Goal: Find specific page/section: Find specific page/section

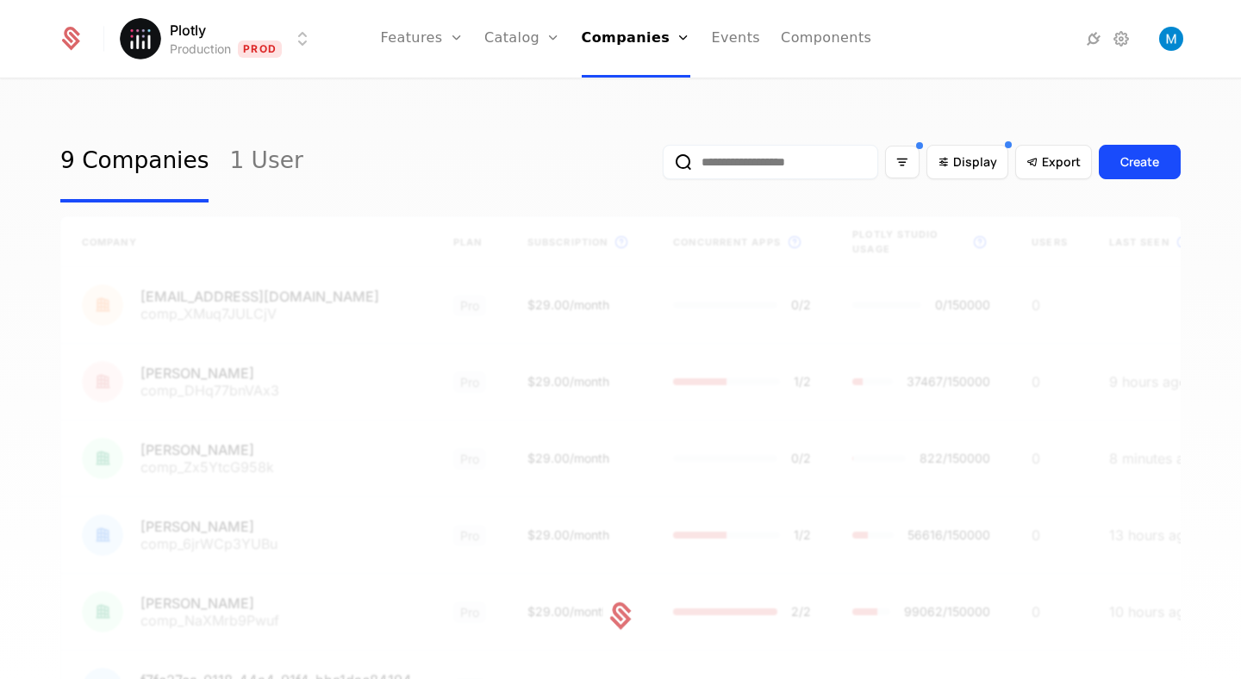
scroll to position [159, 0]
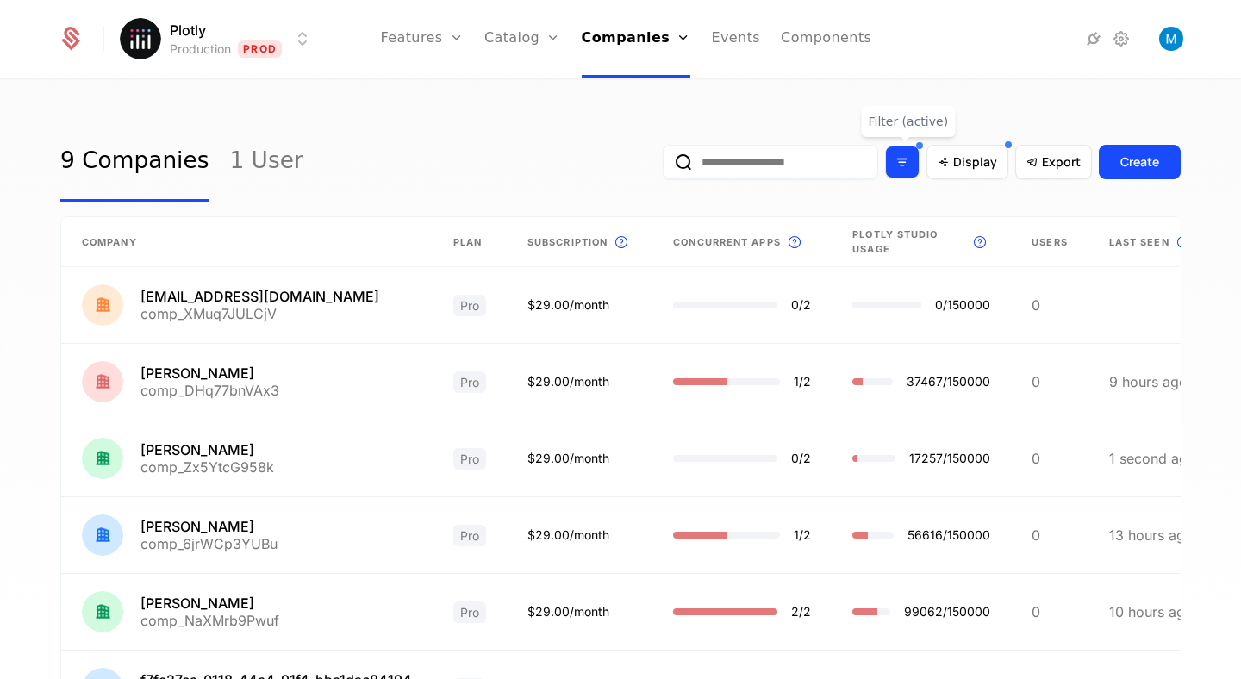
click at [908, 164] on icon "Filter options" at bounding box center [903, 162] width 16 height 16
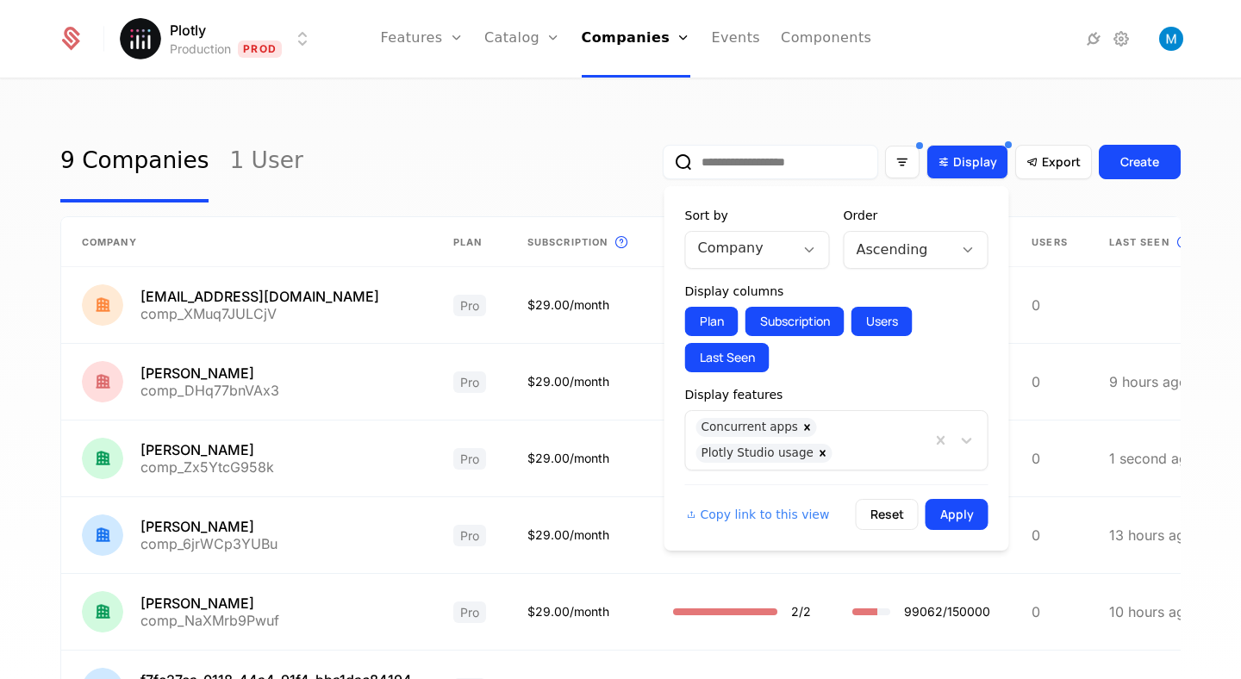
click at [954, 168] on div "Display" at bounding box center [967, 161] width 59 height 17
click at [1056, 209] on div "9 Companies 1 User Display Export Create Company Plan Subscription This is the …" at bounding box center [620, 583] width 1121 height 922
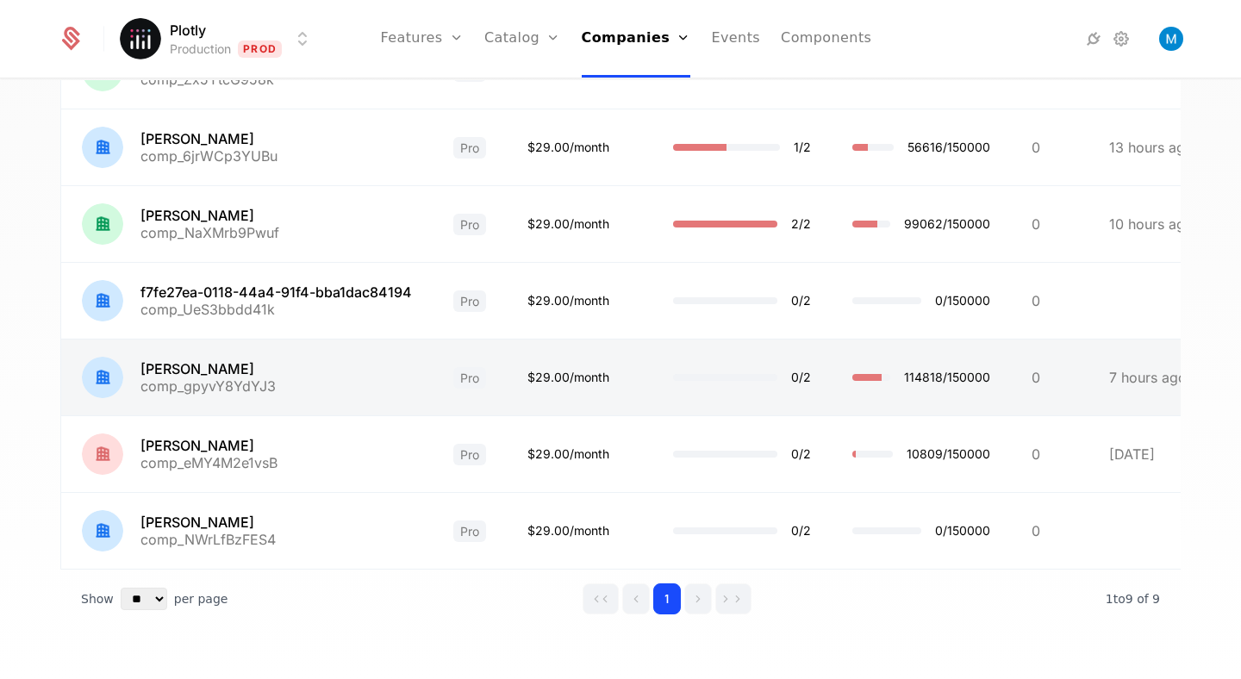
scroll to position [0, 37]
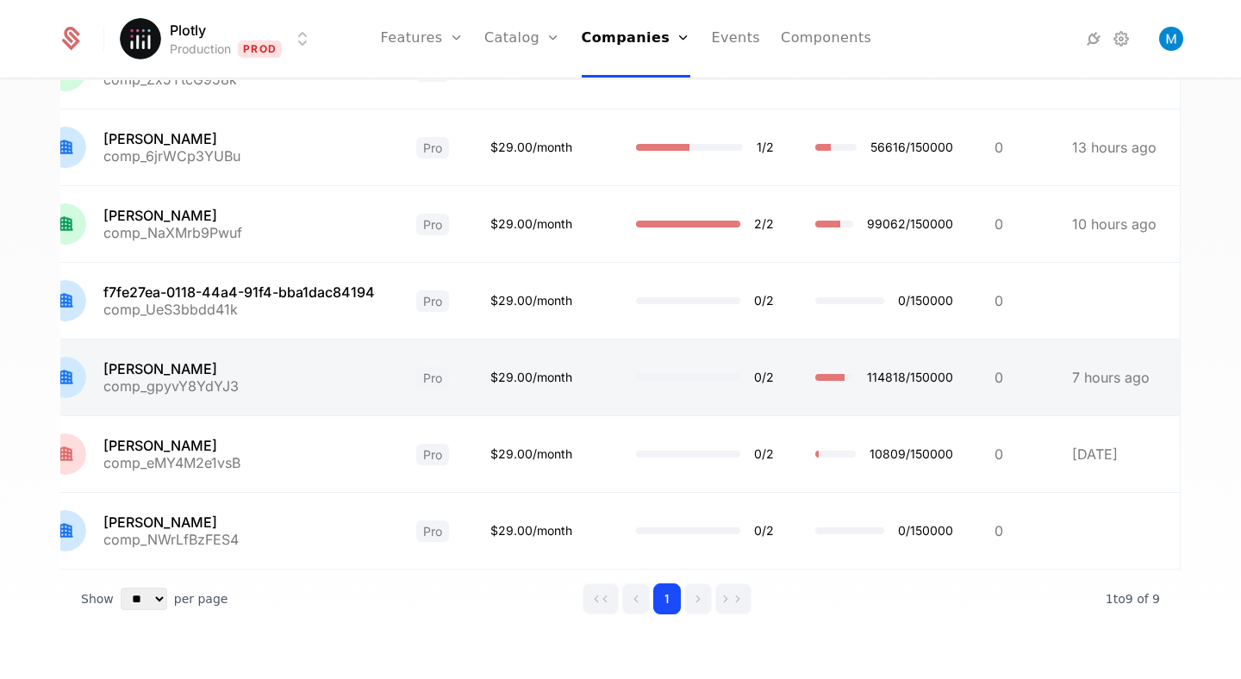
click at [876, 377] on link at bounding box center [884, 378] width 179 height 76
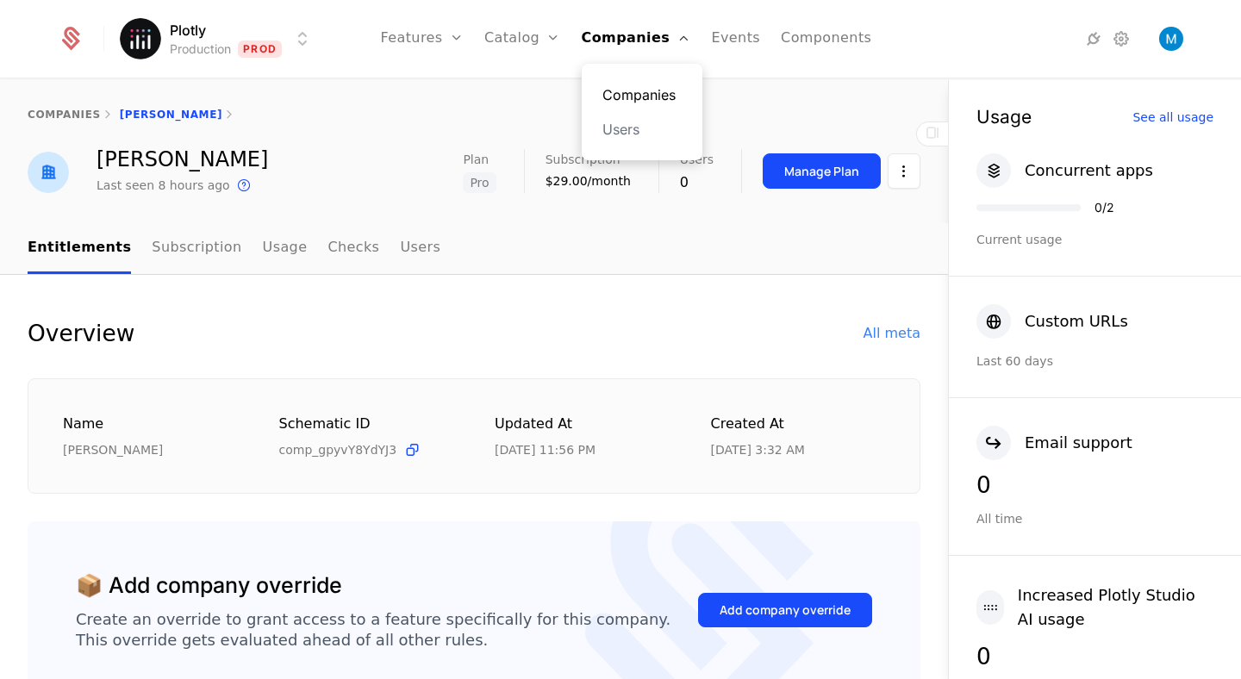
click at [640, 95] on link "Companies" at bounding box center [642, 94] width 79 height 21
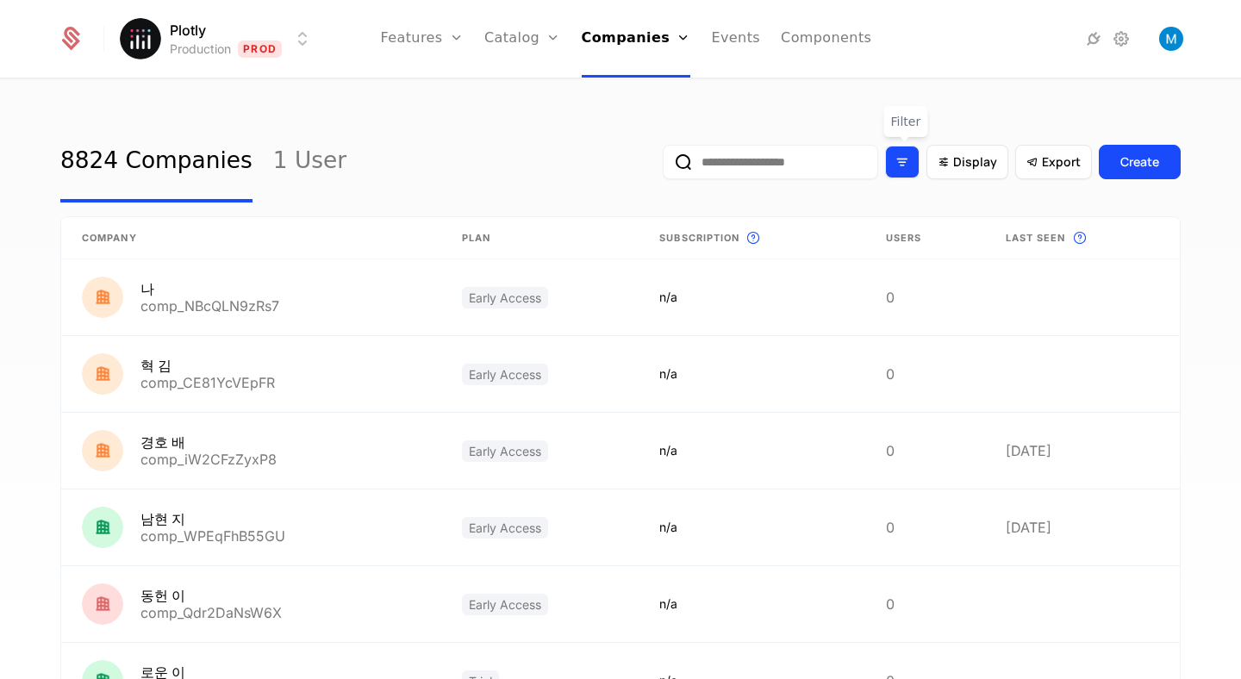
click at [915, 162] on div "Filter options" at bounding box center [902, 162] width 34 height 33
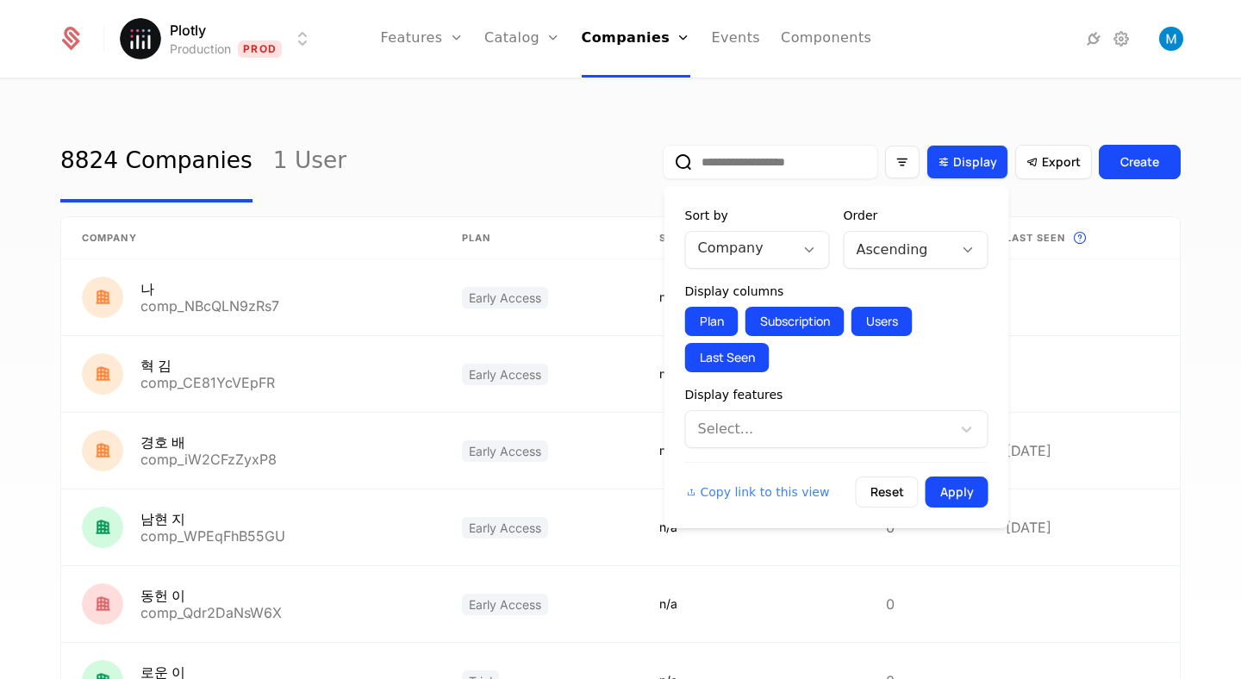
click at [942, 159] on icon "Display" at bounding box center [944, 162] width 16 height 16
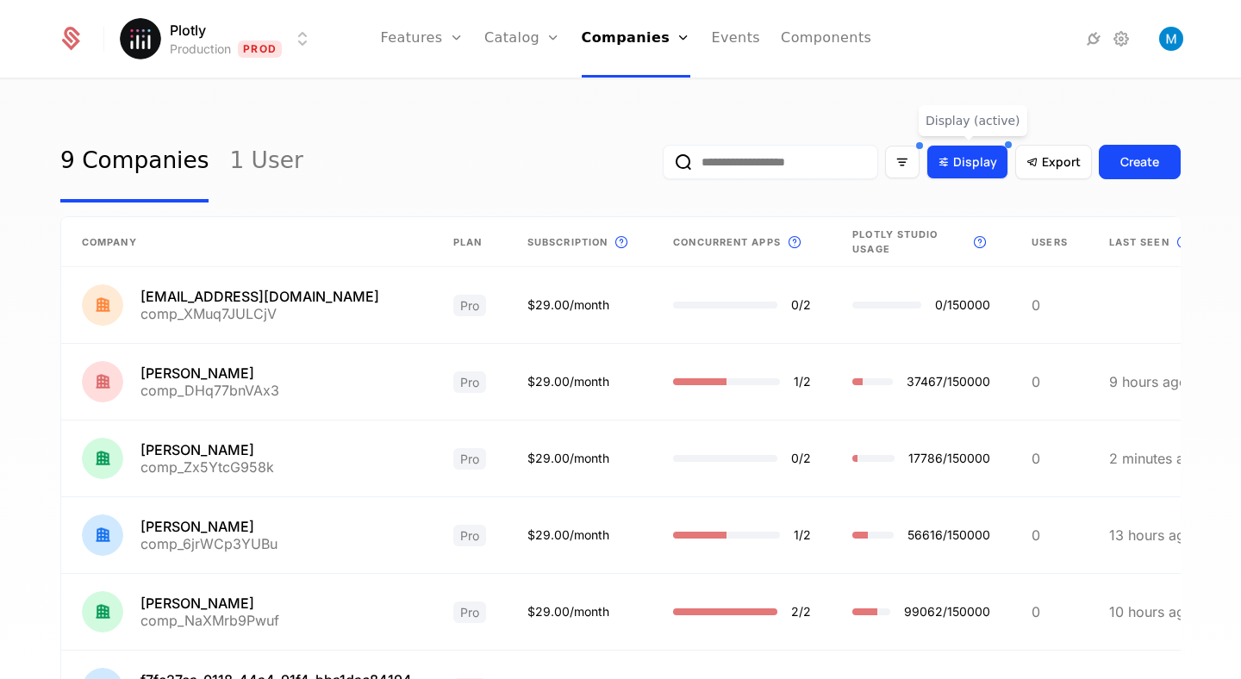
click at [984, 163] on span "Display" at bounding box center [975, 161] width 44 height 17
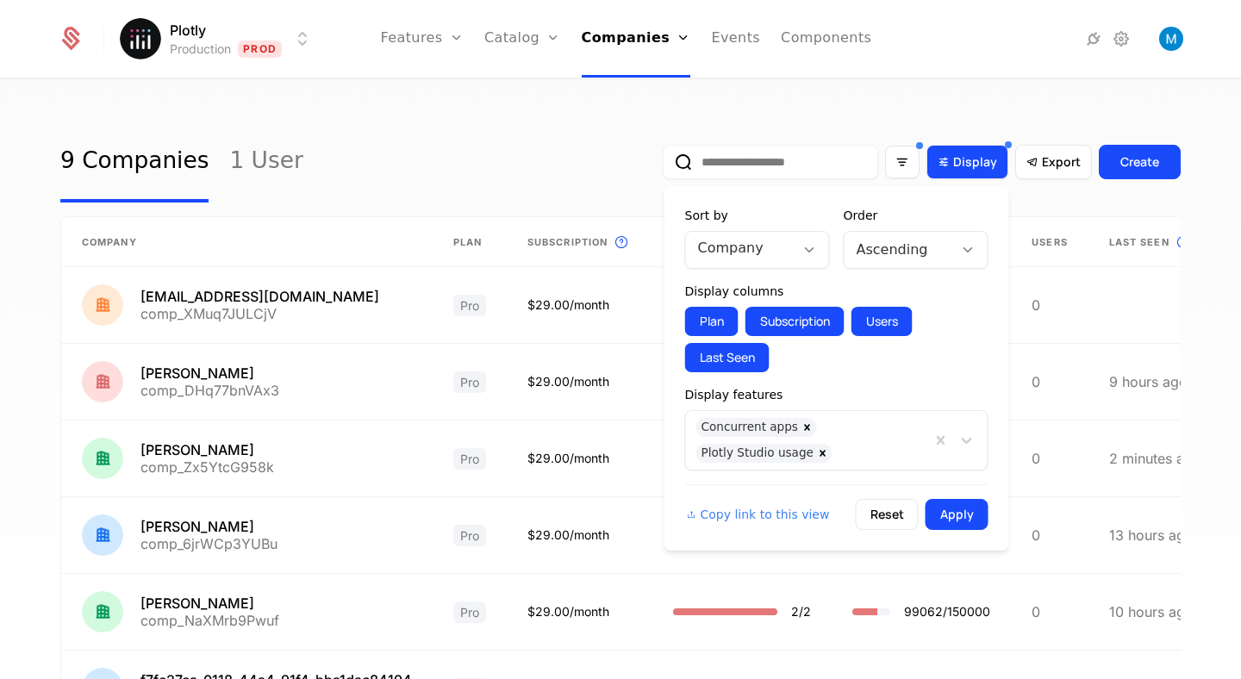
click at [984, 163] on span "Display" at bounding box center [975, 161] width 44 height 17
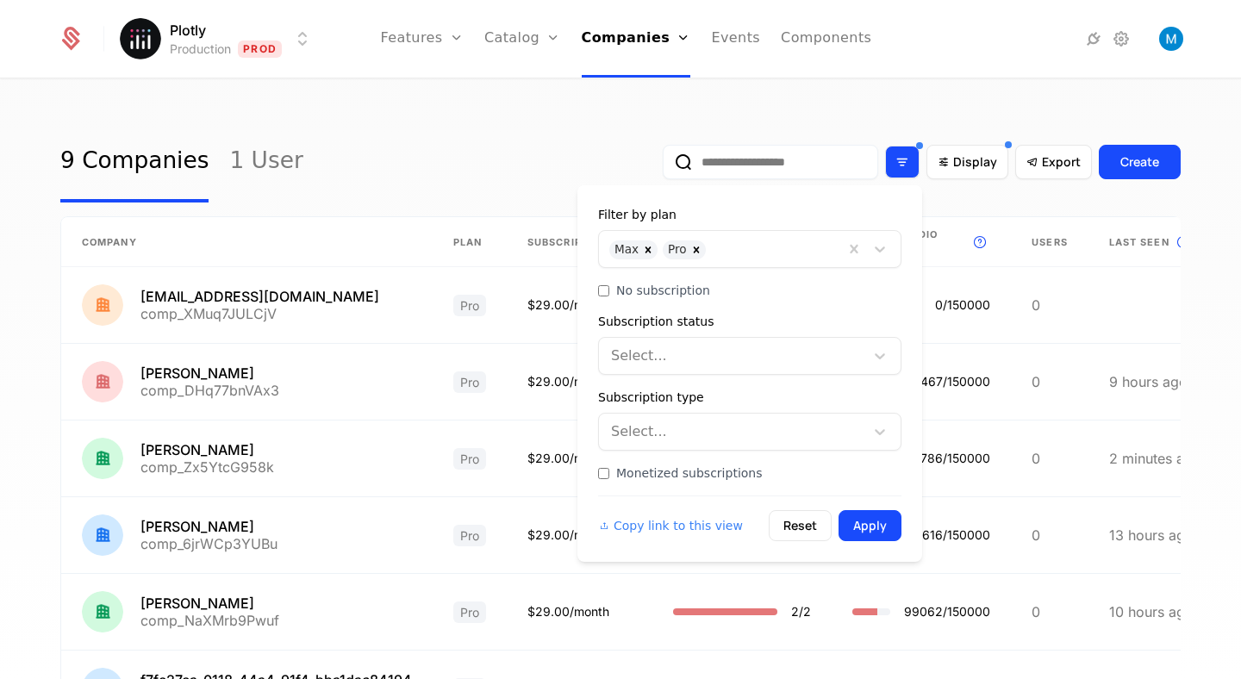
click at [915, 167] on div "Filter options" at bounding box center [902, 162] width 34 height 33
click at [731, 253] on div at bounding box center [774, 247] width 119 height 24
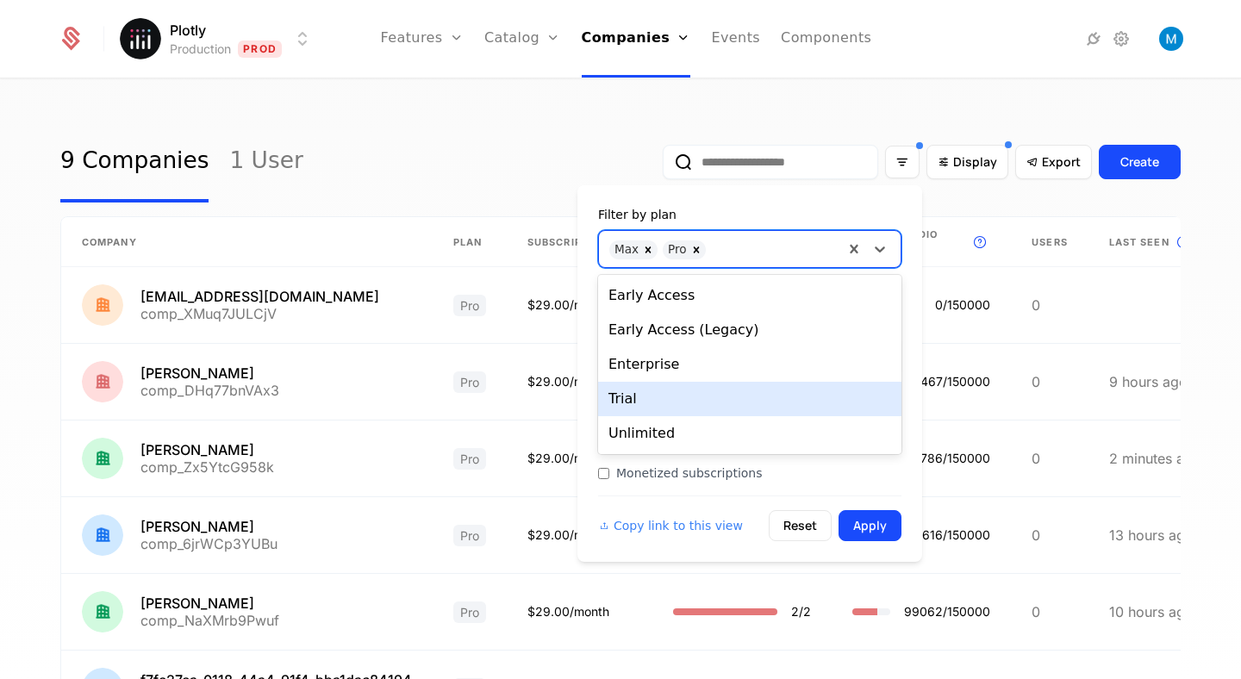
click at [658, 403] on div "Trial" at bounding box center [749, 399] width 303 height 34
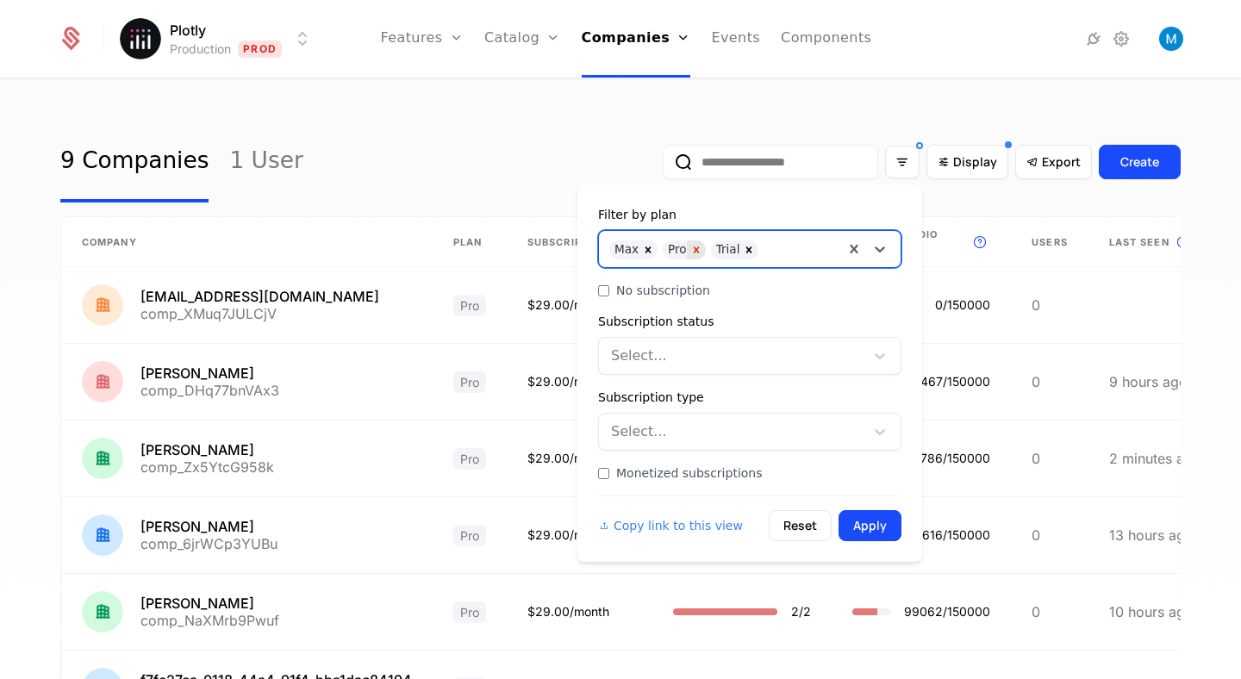
click at [693, 251] on icon "Remove Pro" at bounding box center [696, 250] width 6 height 6
click at [647, 250] on icon "Remove Max" at bounding box center [648, 250] width 12 height 12
click at [882, 529] on button "Apply" at bounding box center [870, 525] width 63 height 31
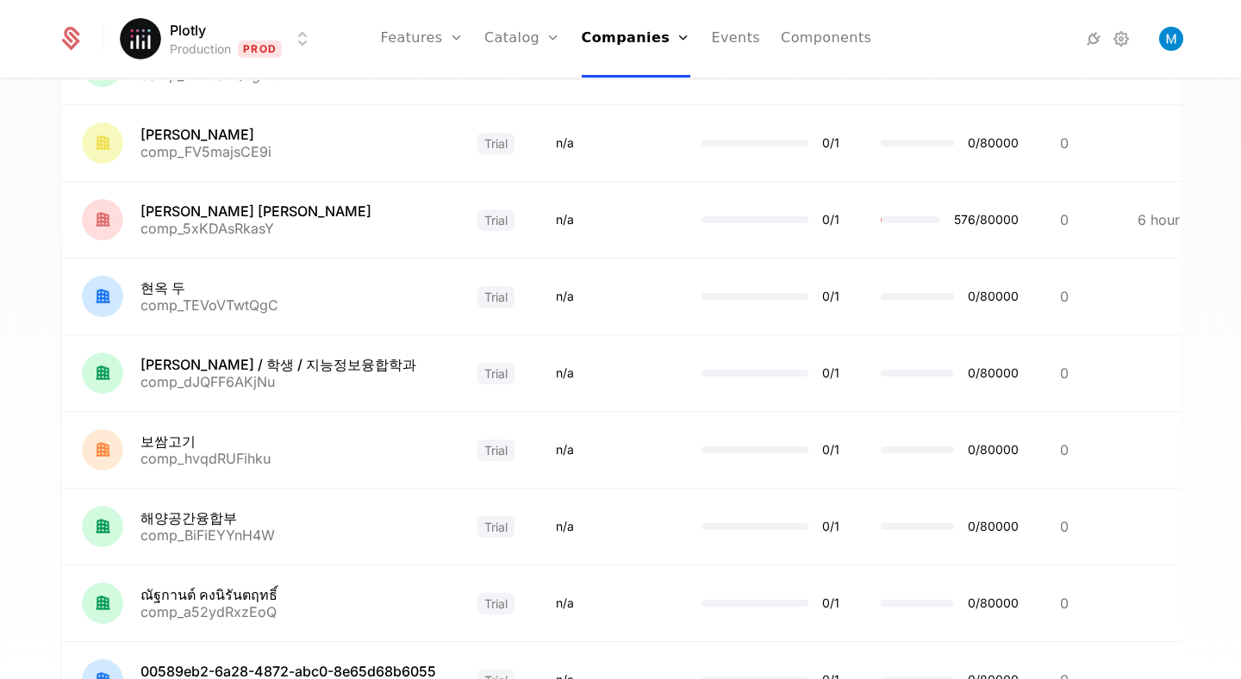
scroll to position [472, 0]
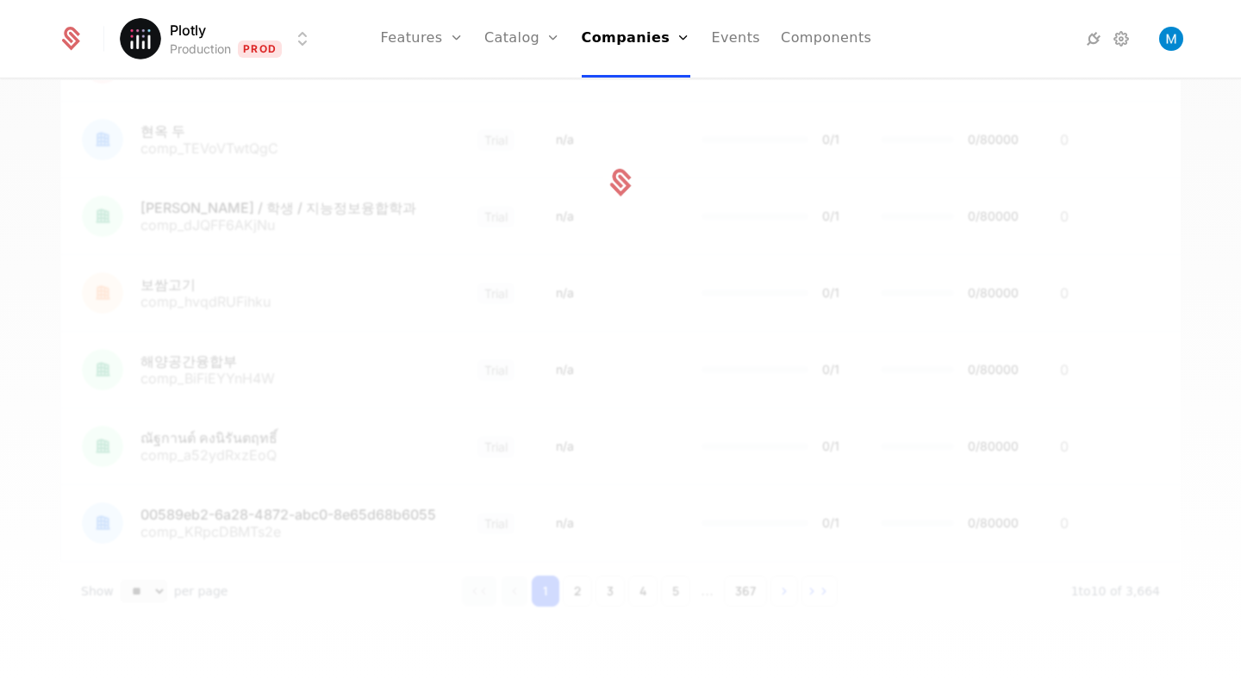
click at [341, 246] on div at bounding box center [620, 182] width 1121 height 877
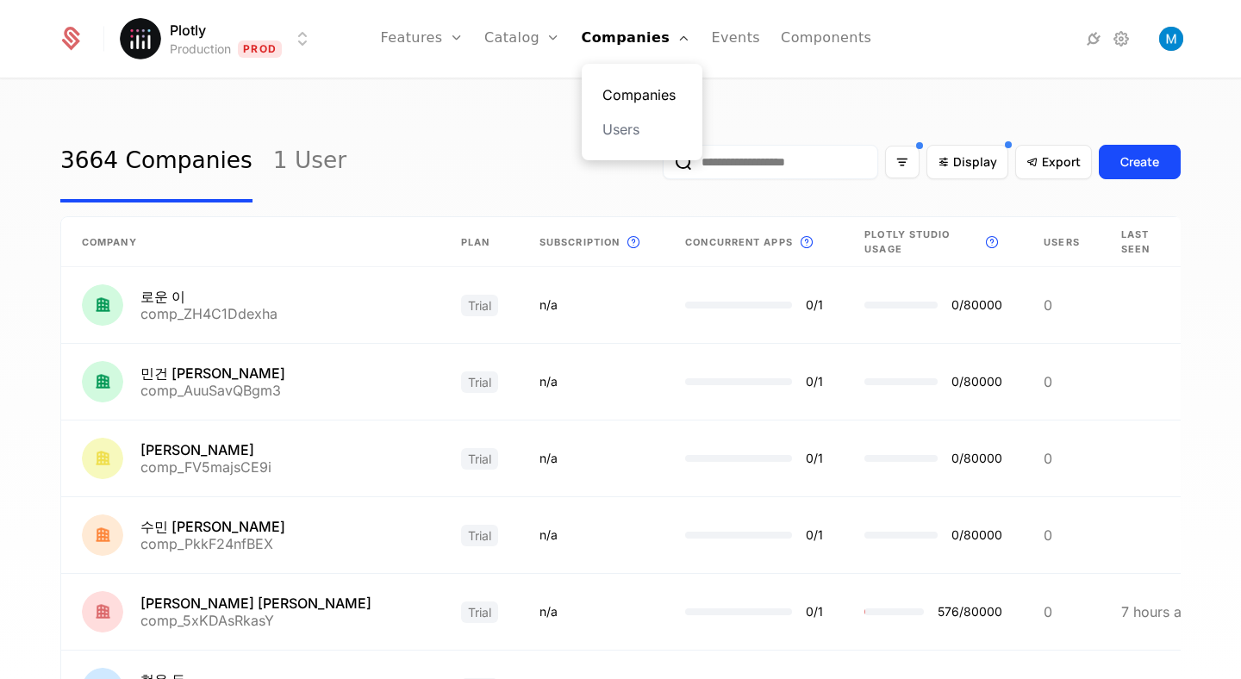
click at [644, 99] on link "Companies" at bounding box center [642, 94] width 79 height 21
click at [908, 170] on div "Filter options" at bounding box center [902, 162] width 34 height 33
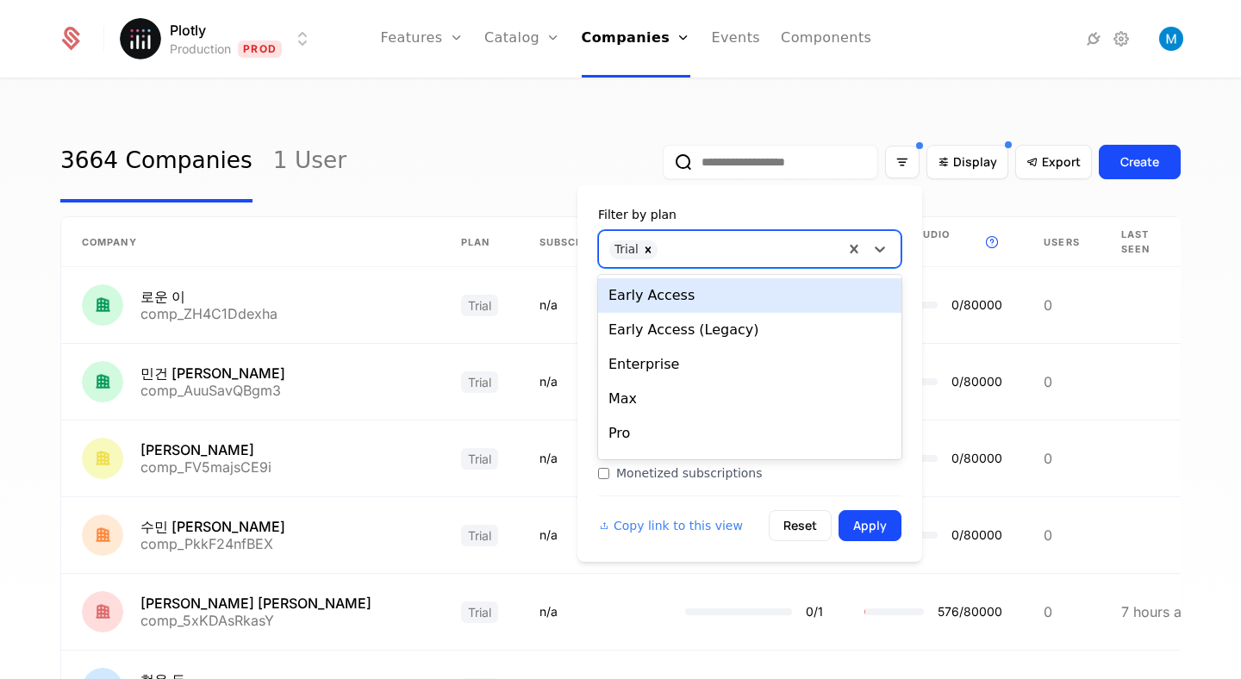
click at [697, 259] on div "Trial" at bounding box center [721, 249] width 245 height 34
click at [643, 254] on icon "Remove Trial" at bounding box center [648, 250] width 12 height 12
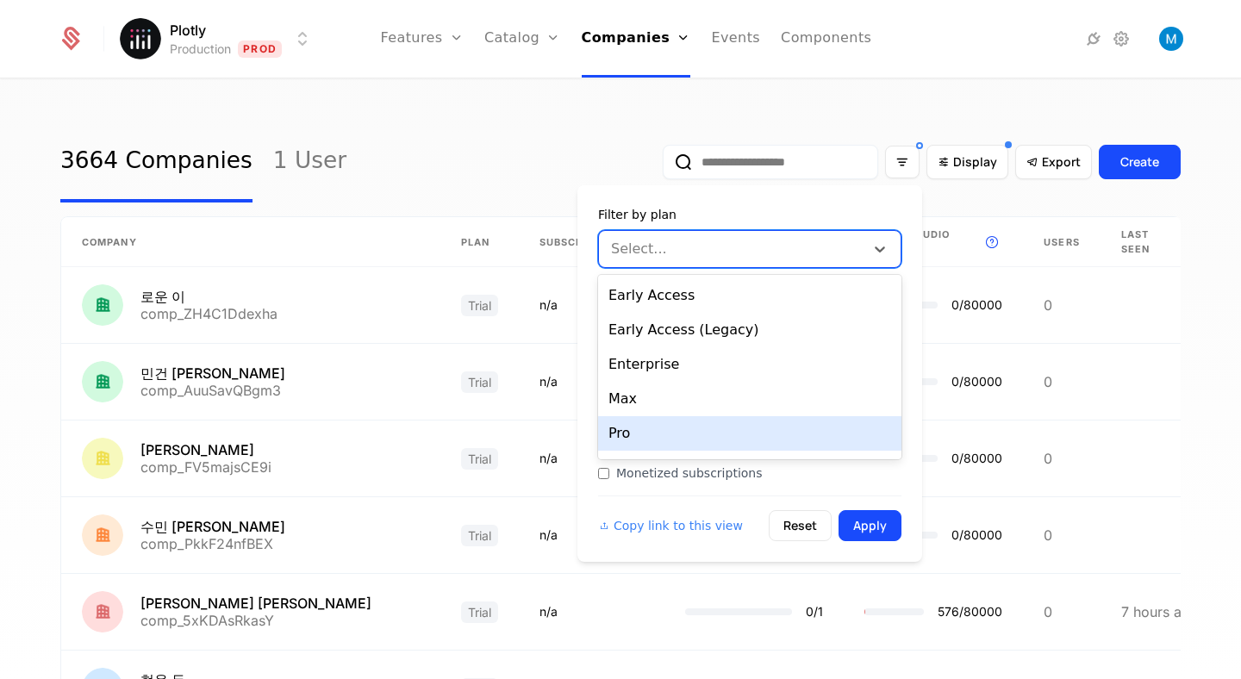
click at [634, 422] on div "Pro" at bounding box center [749, 433] width 303 height 34
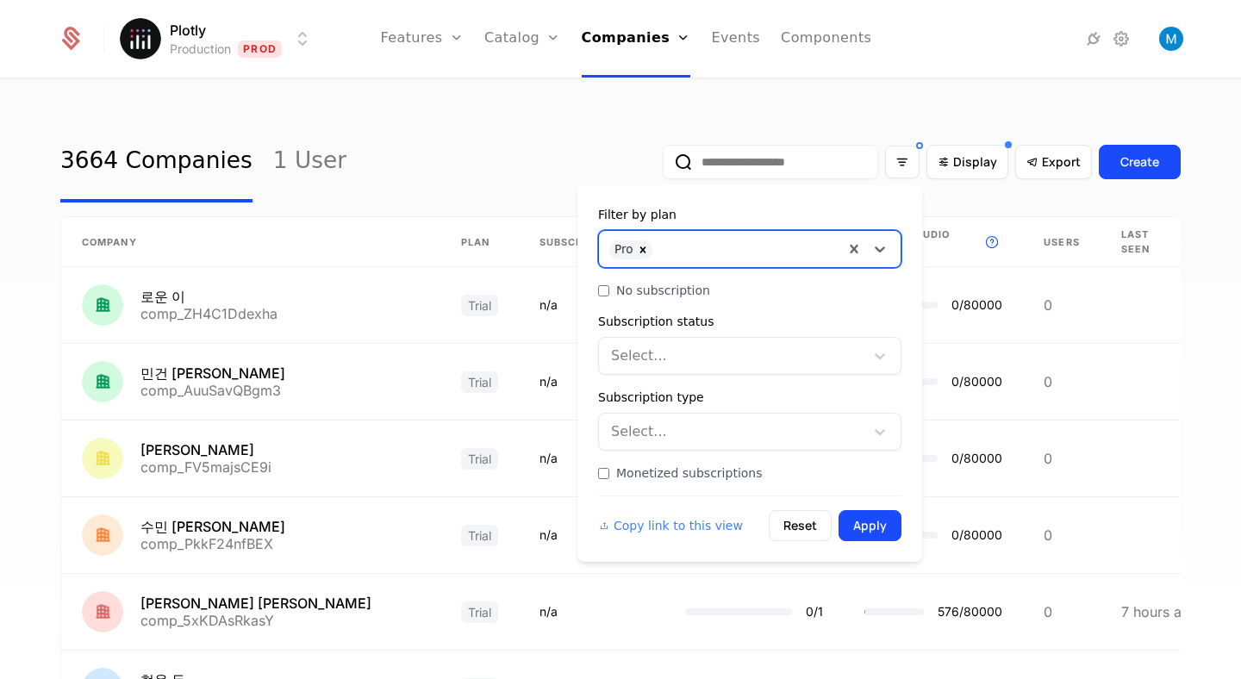
click at [684, 255] on div at bounding box center [747, 247] width 172 height 24
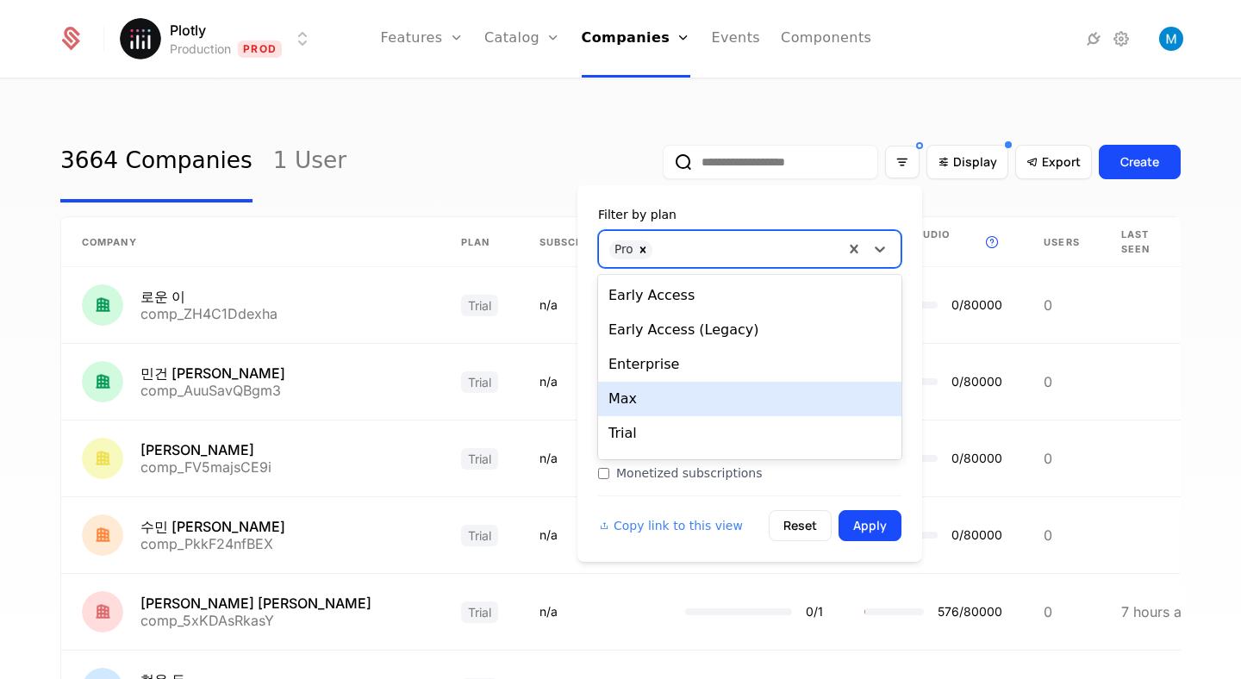
click at [651, 386] on div "Max" at bounding box center [749, 399] width 303 height 34
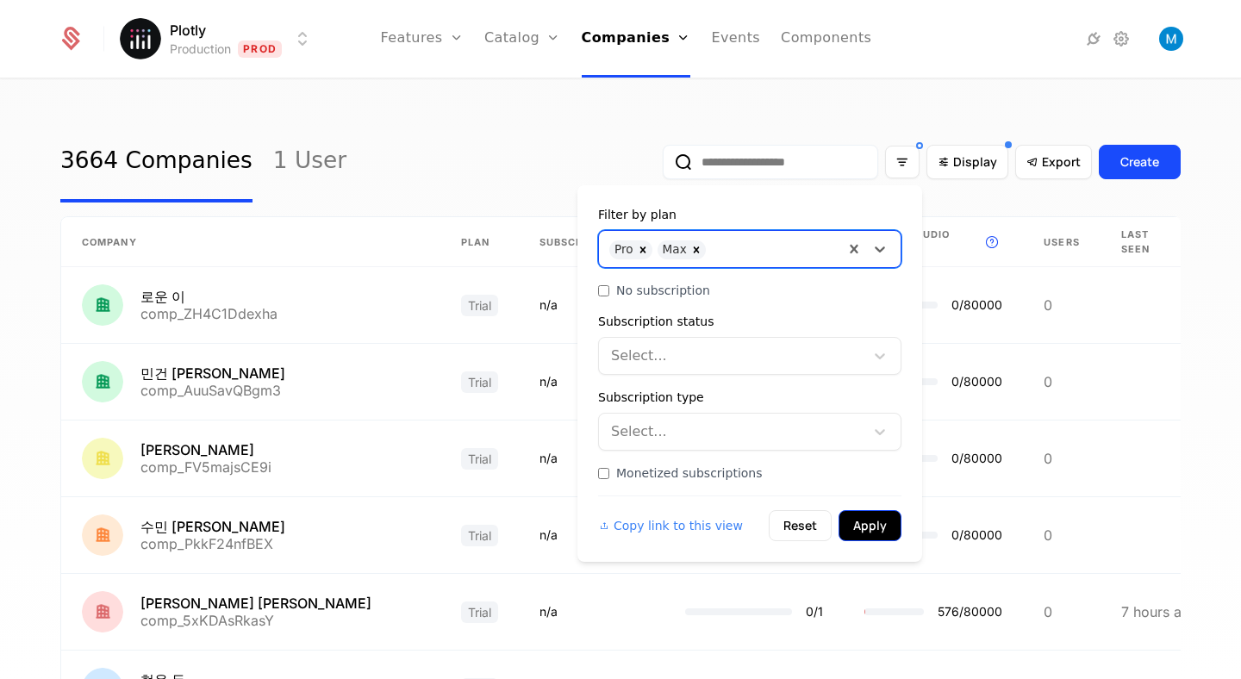
click at [878, 520] on button "Apply" at bounding box center [870, 525] width 63 height 31
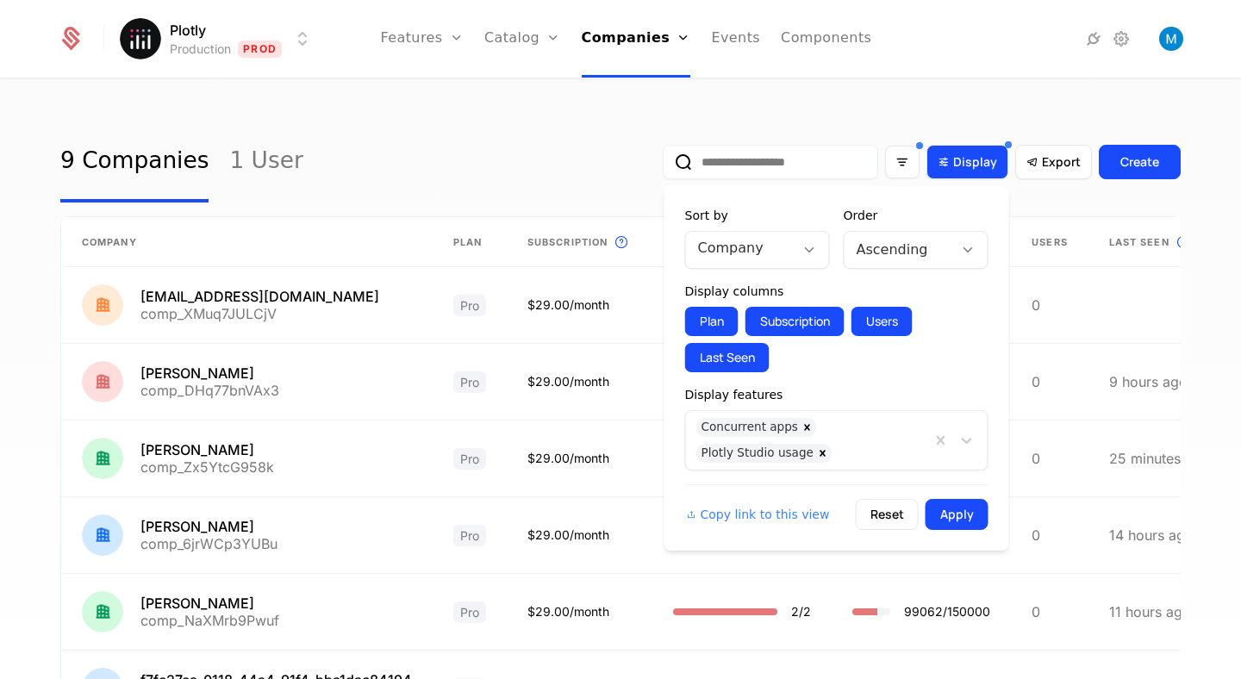
click at [955, 154] on span "Display" at bounding box center [975, 161] width 44 height 17
click at [950, 512] on button "Apply" at bounding box center [957, 514] width 63 height 31
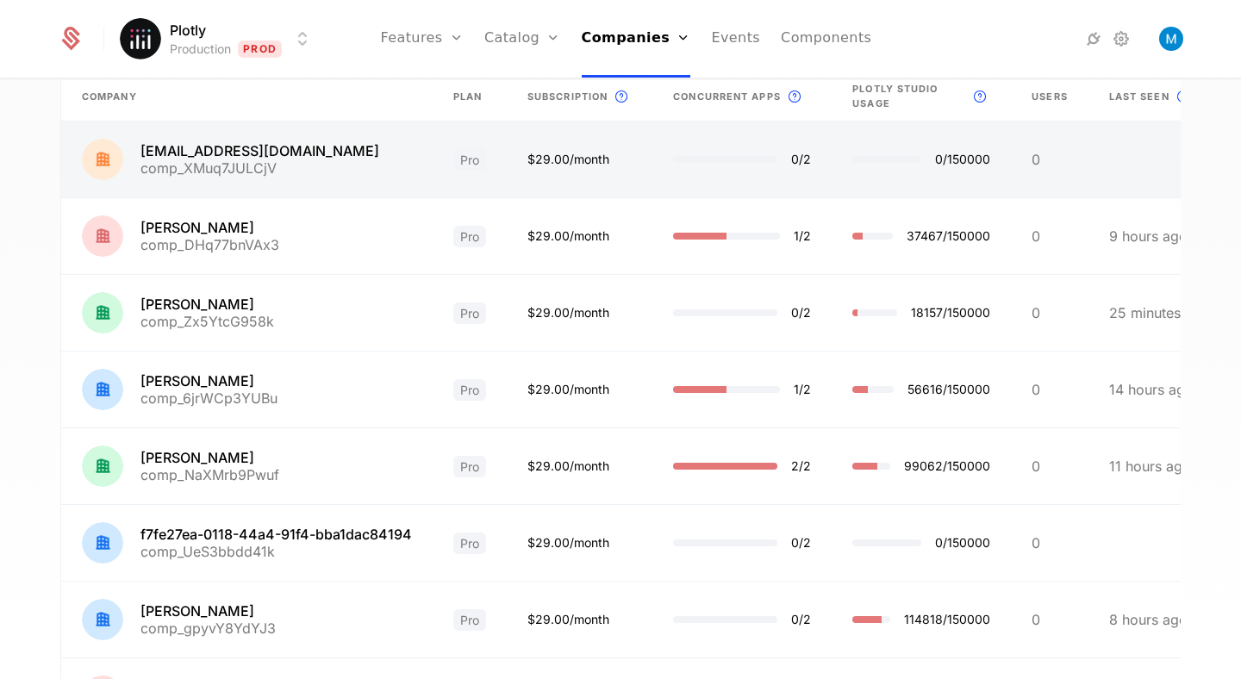
scroll to position [101, 0]
